Goal: Browse casually

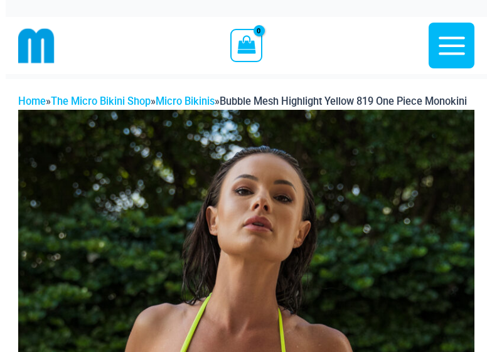
scroll to position [58, 0]
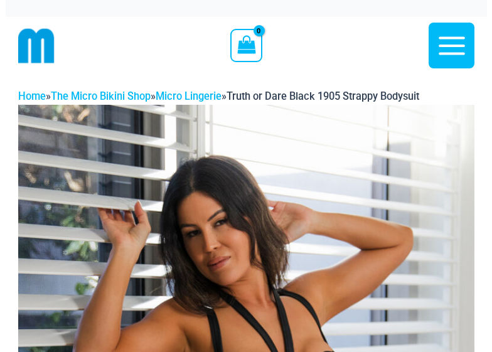
scroll to position [58, 0]
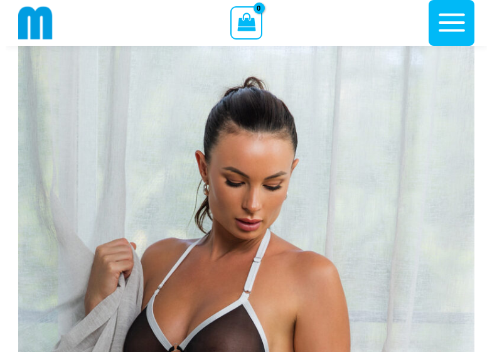
scroll to position [43, 0]
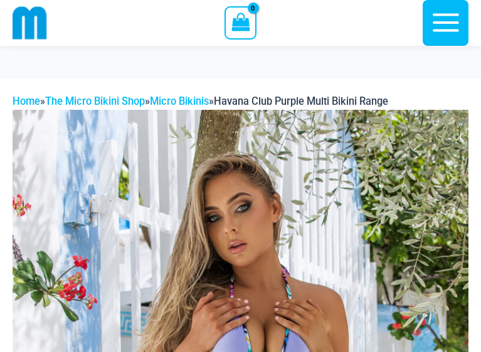
scroll to position [58, 0]
